Goal: Find specific page/section: Find specific page/section

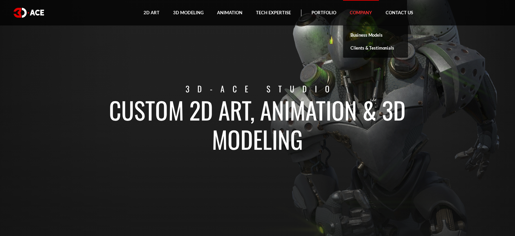
click at [361, 14] on link "Company" at bounding box center [361, 12] width 36 height 25
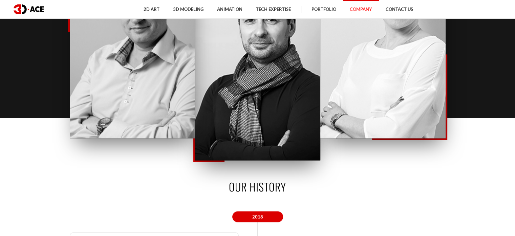
scroll to position [876, 0]
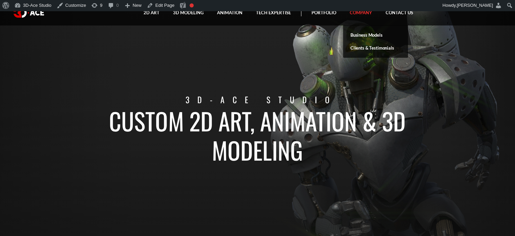
click at [366, 11] on link "Company" at bounding box center [361, 12] width 36 height 25
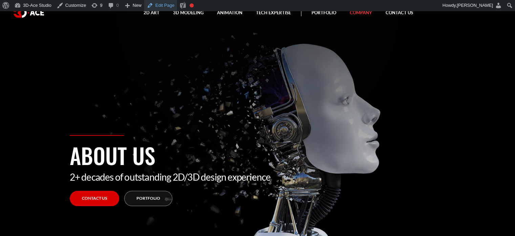
click at [164, 5] on link "Edit Page" at bounding box center [160, 5] width 33 height 11
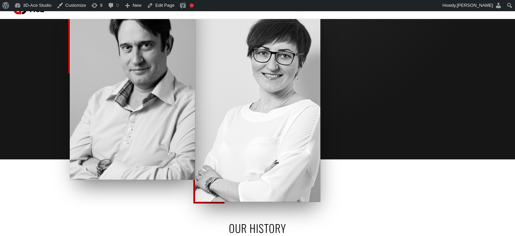
scroll to position [837, 0]
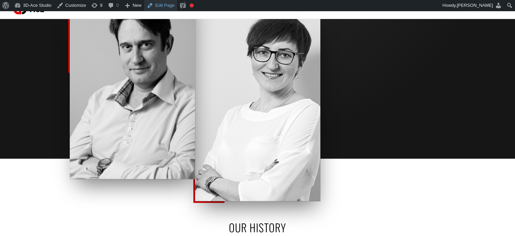
click at [162, 9] on link "Edit Page" at bounding box center [160, 5] width 33 height 11
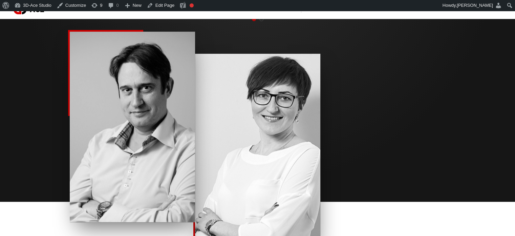
scroll to position [760, 0]
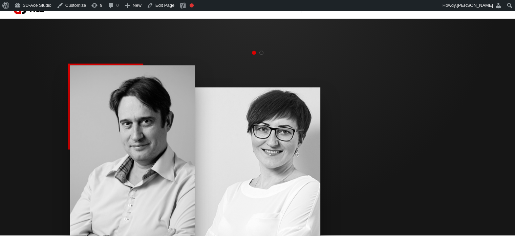
click at [260, 53] on span "Go to slide 2" at bounding box center [262, 52] width 4 height 4
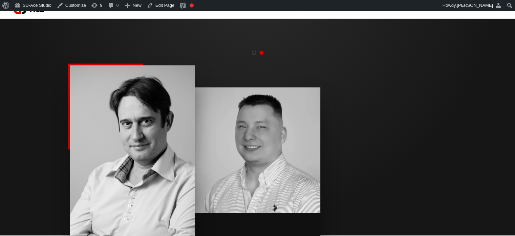
click at [253, 53] on span "Go to slide 1" at bounding box center [254, 52] width 4 height 4
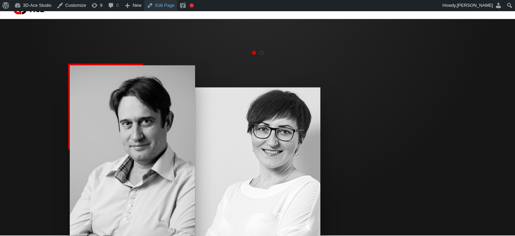
click at [169, 3] on link "Edit Page" at bounding box center [160, 5] width 33 height 11
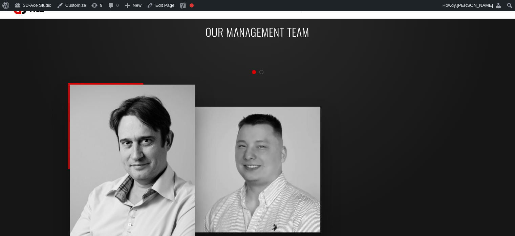
scroll to position [740, 0]
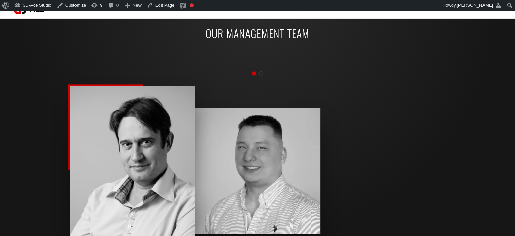
drag, startPoint x: 363, startPoint y: 78, endPoint x: 261, endPoint y: 73, distance: 102.1
click at [261, 73] on span "Go to slide 2" at bounding box center [262, 73] width 4 height 4
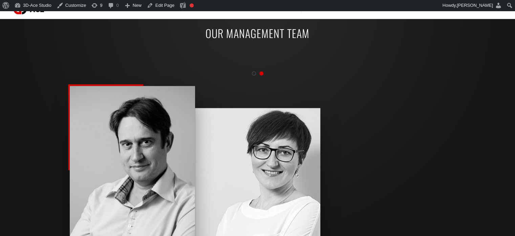
click at [261, 73] on span "Go to slide 2" at bounding box center [262, 73] width 4 height 4
click at [251, 74] on div at bounding box center [258, 73] width 376 height 8
click at [253, 73] on span "Go to slide 1" at bounding box center [254, 73] width 4 height 4
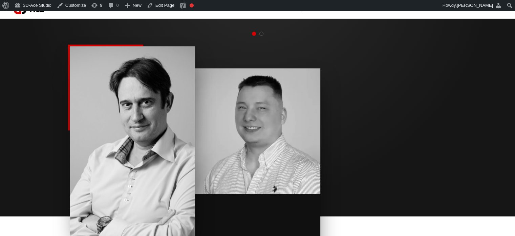
scroll to position [781, 0]
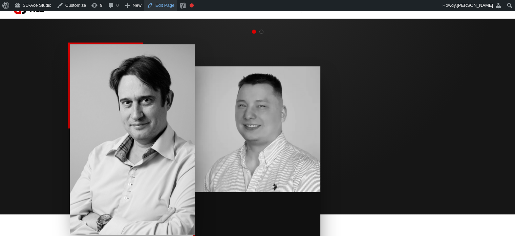
click at [162, 8] on link "Edit Page" at bounding box center [160, 5] width 33 height 11
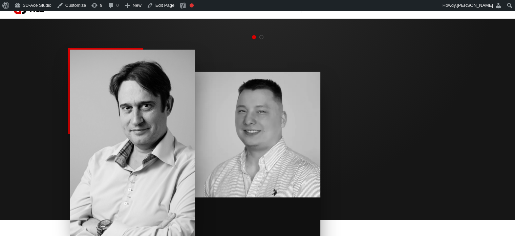
scroll to position [775, 0]
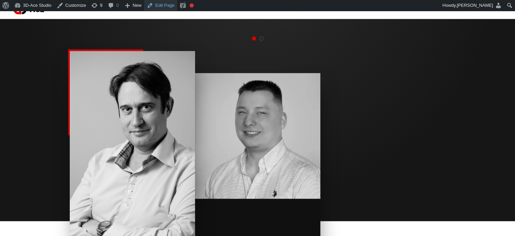
click at [156, 5] on link "Edit Page" at bounding box center [160, 5] width 33 height 11
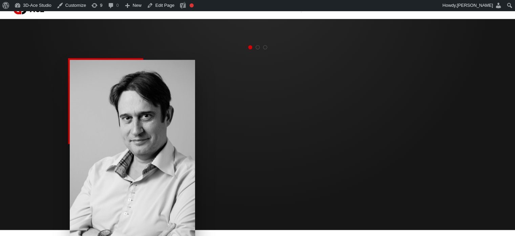
scroll to position [765, 0]
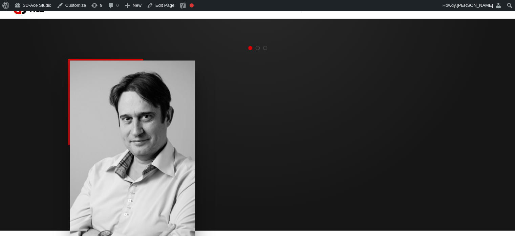
click at [258, 47] on span "Go to slide 2" at bounding box center [258, 48] width 4 height 4
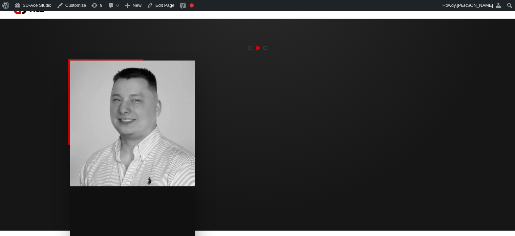
click at [258, 47] on span "Go to slide 2" at bounding box center [258, 48] width 4 height 4
click at [264, 47] on span "Go to slide 3" at bounding box center [265, 48] width 4 height 4
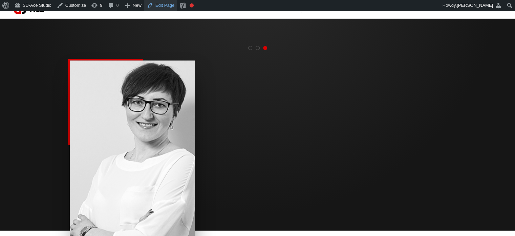
click at [164, 6] on link "Edit Page" at bounding box center [160, 5] width 33 height 11
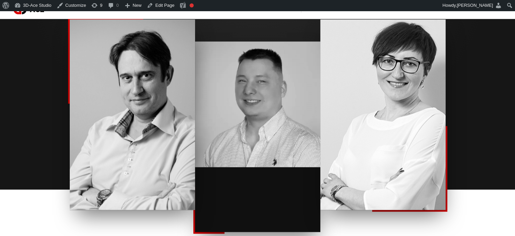
scroll to position [804, 0]
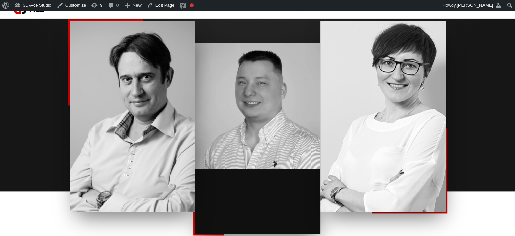
click at [503, 134] on section "Our management team [PERSON_NAME] CEO & Founder [PERSON_NAME] CEO & Founder [PE…" at bounding box center [257, 65] width 515 height 251
click at [502, 128] on section "Our management team [PERSON_NAME] CEO & Founder [PERSON_NAME] CEO & Founder [PE…" at bounding box center [257, 65] width 515 height 251
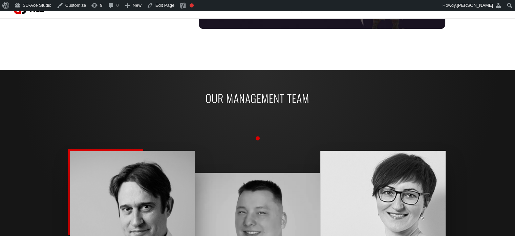
scroll to position [678, 0]
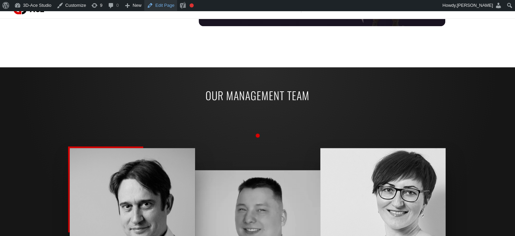
click at [167, 4] on link "Edit Page" at bounding box center [160, 5] width 33 height 11
